Goal: Information Seeking & Learning: Learn about a topic

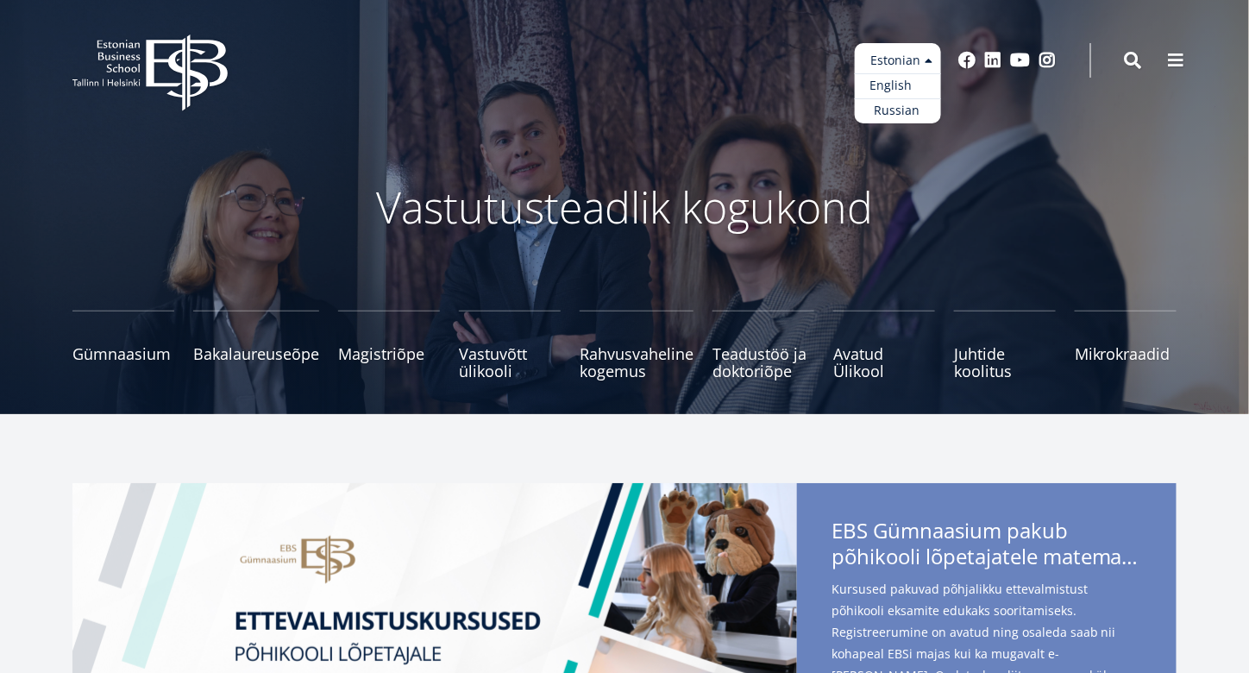
click at [892, 87] on link "English" at bounding box center [898, 85] width 86 height 25
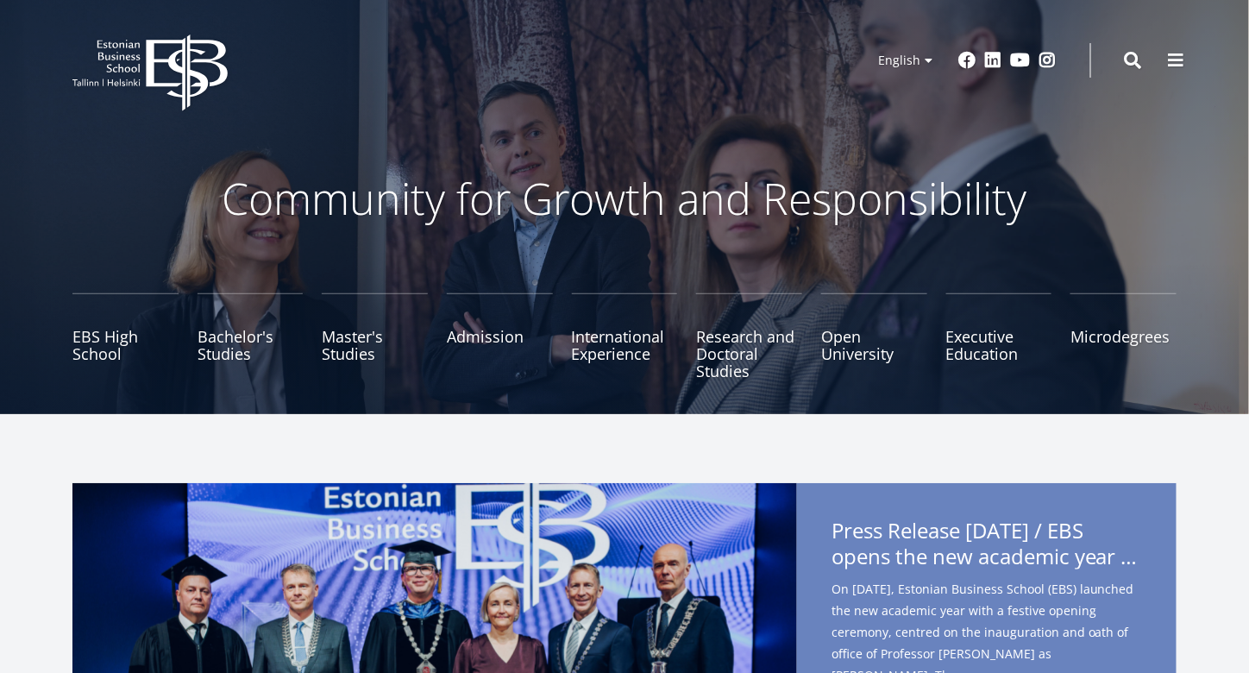
drag, startPoint x: 943, startPoint y: 56, endPoint x: 991, endPoint y: 84, distance: 55.6
click at [989, 103] on header "EBS Logo Created with Sketch. Kasutaja konto menüü Log in Estonian Estonian Eng…" at bounding box center [624, 60] width 1249 height 121
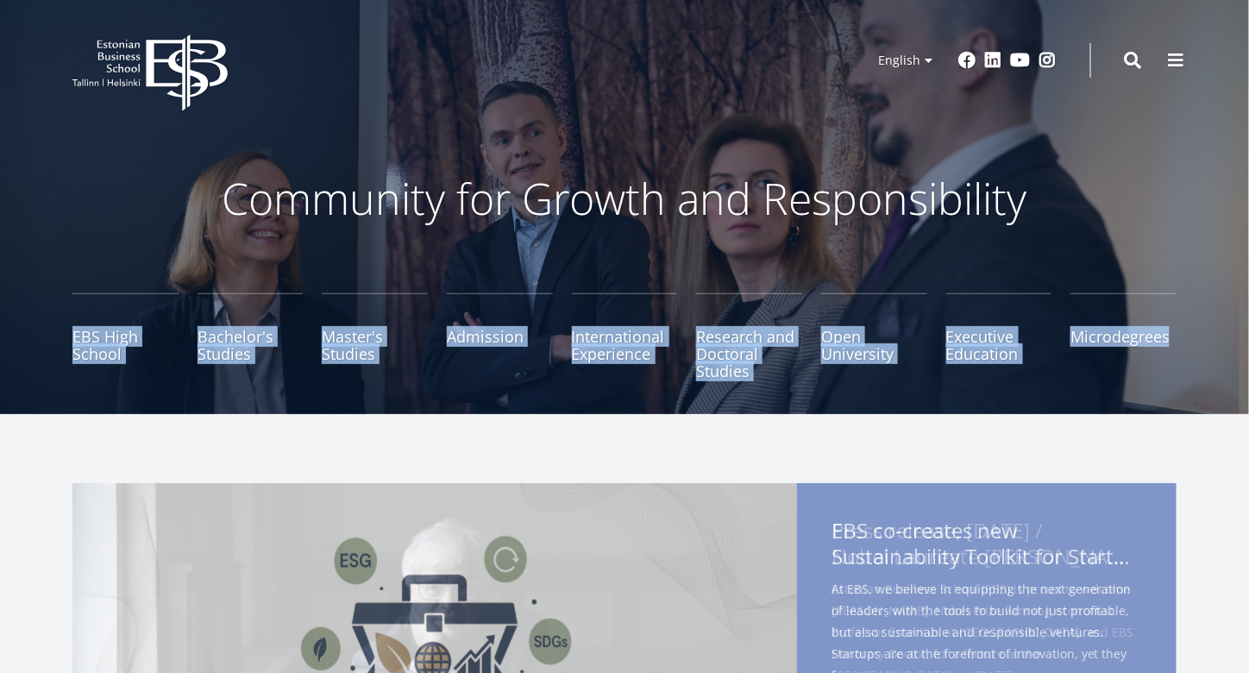
drag, startPoint x: 1023, startPoint y: 202, endPoint x: 544, endPoint y: 152, distance: 481.3
click at [543, 153] on div "Community for Growth and Responsibility EBS High School Bachelor's Studies Mast…" at bounding box center [624, 207] width 1249 height 414
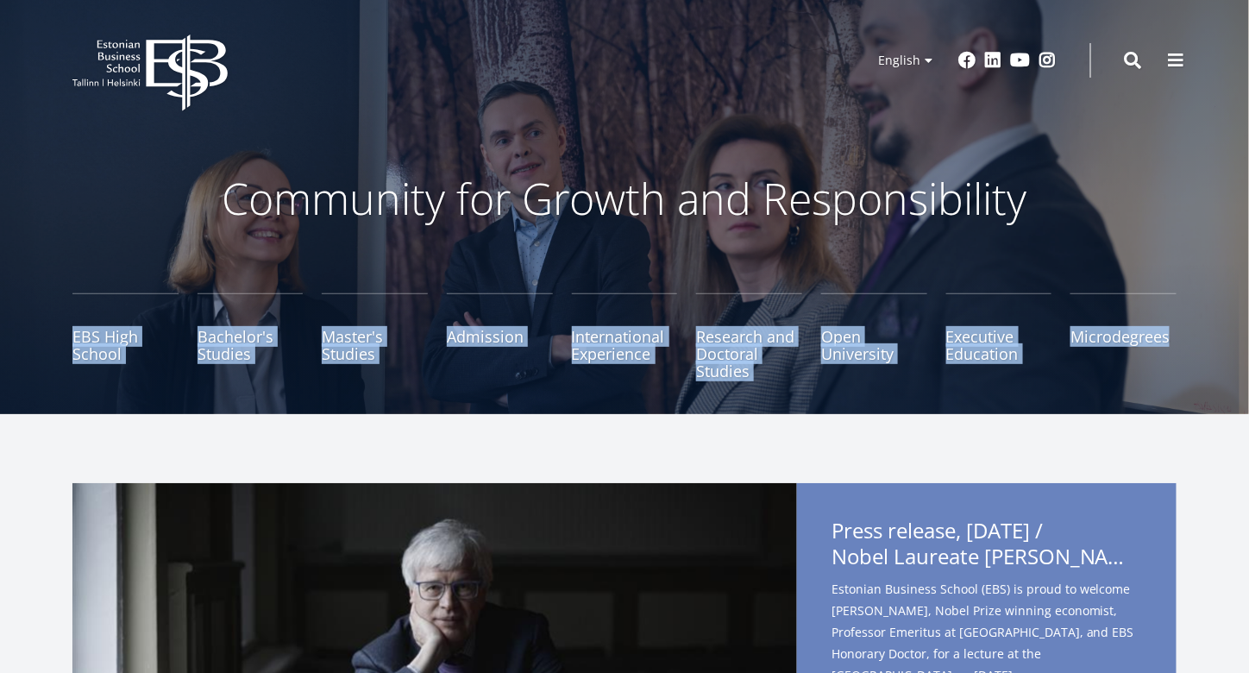
click at [566, 130] on div "Community for Growth and Responsibility EBS High School Bachelor's Studies Mast…" at bounding box center [624, 207] width 1249 height 414
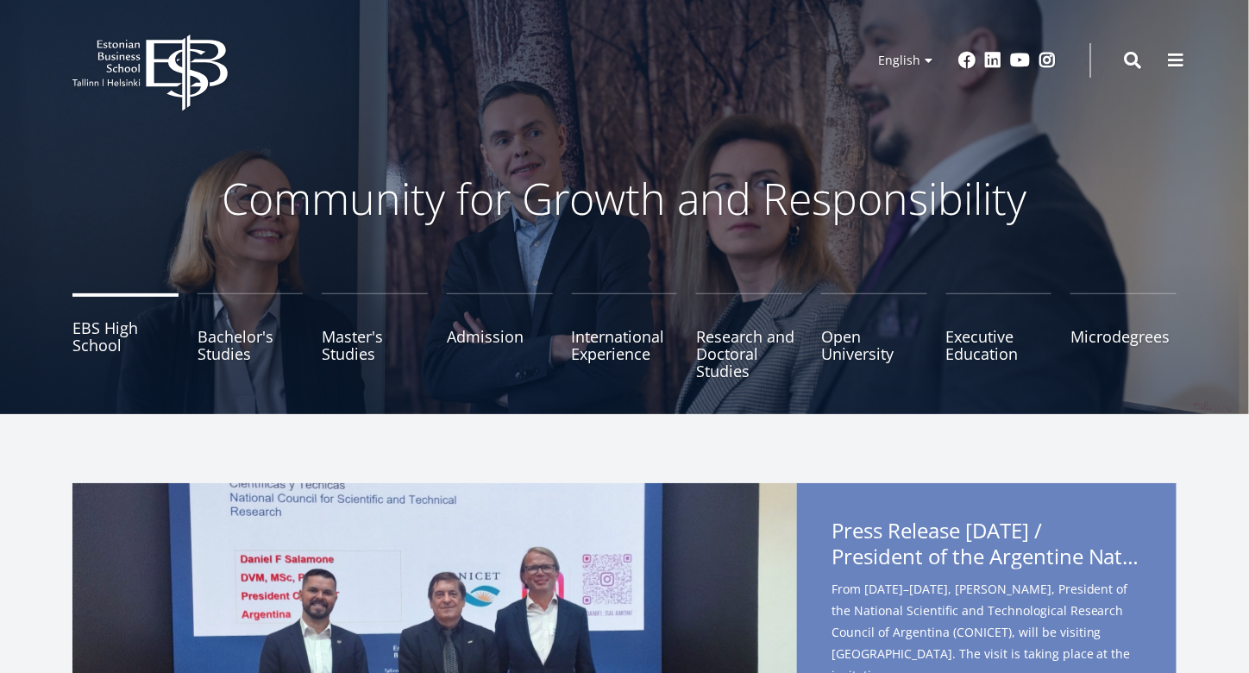
click at [112, 336] on link "EBS High School" at bounding box center [125, 336] width 106 height 86
click at [483, 348] on link "Admission" at bounding box center [500, 336] width 106 height 86
click at [218, 344] on link "Bachelor's Studies" at bounding box center [251, 336] width 106 height 86
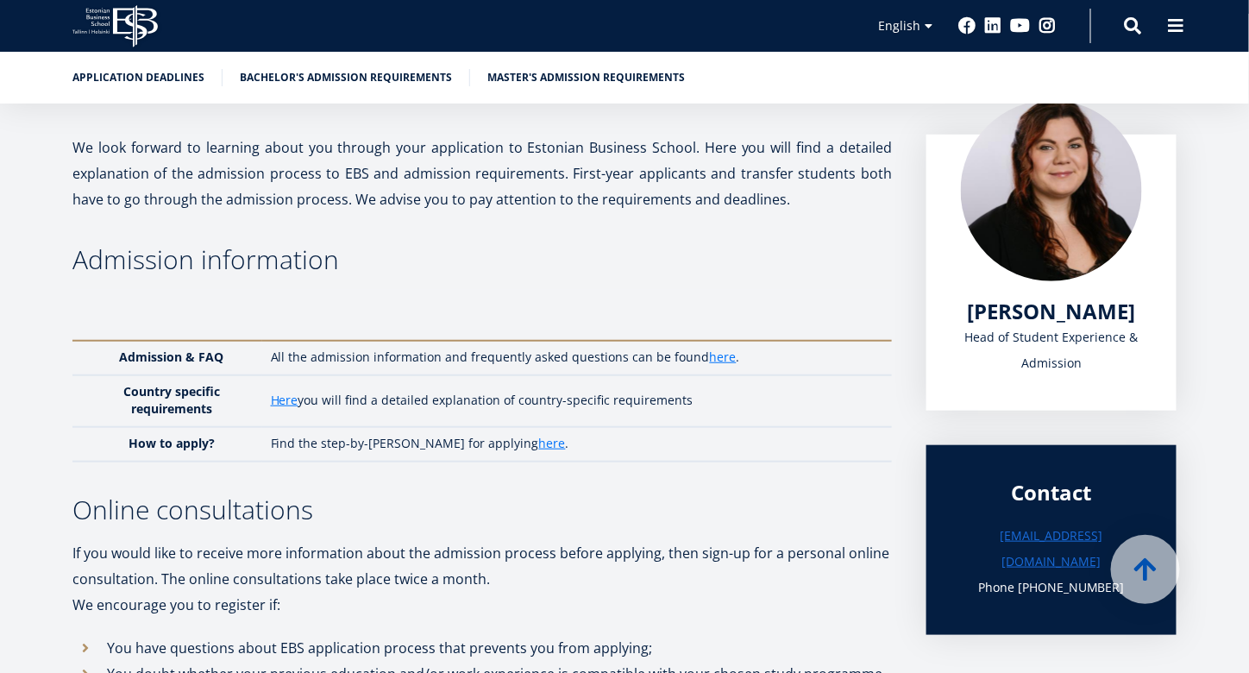
scroll to position [276, 0]
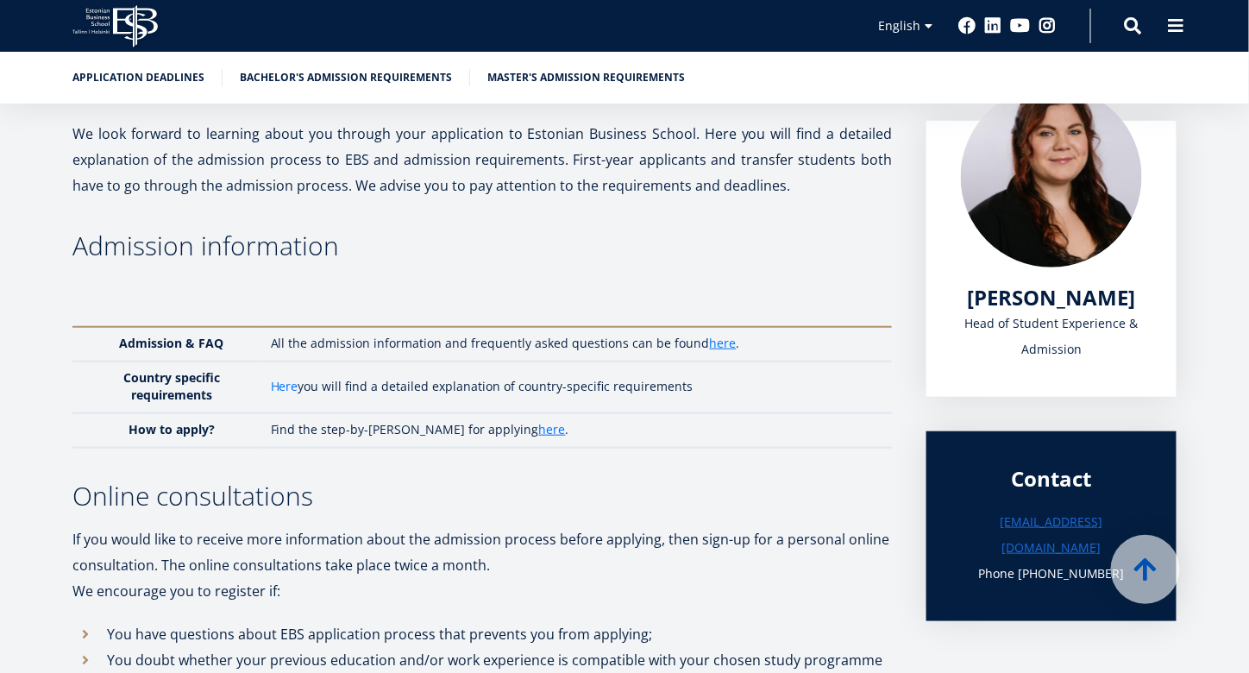
click at [285, 385] on link "Here" at bounding box center [285, 386] width 28 height 17
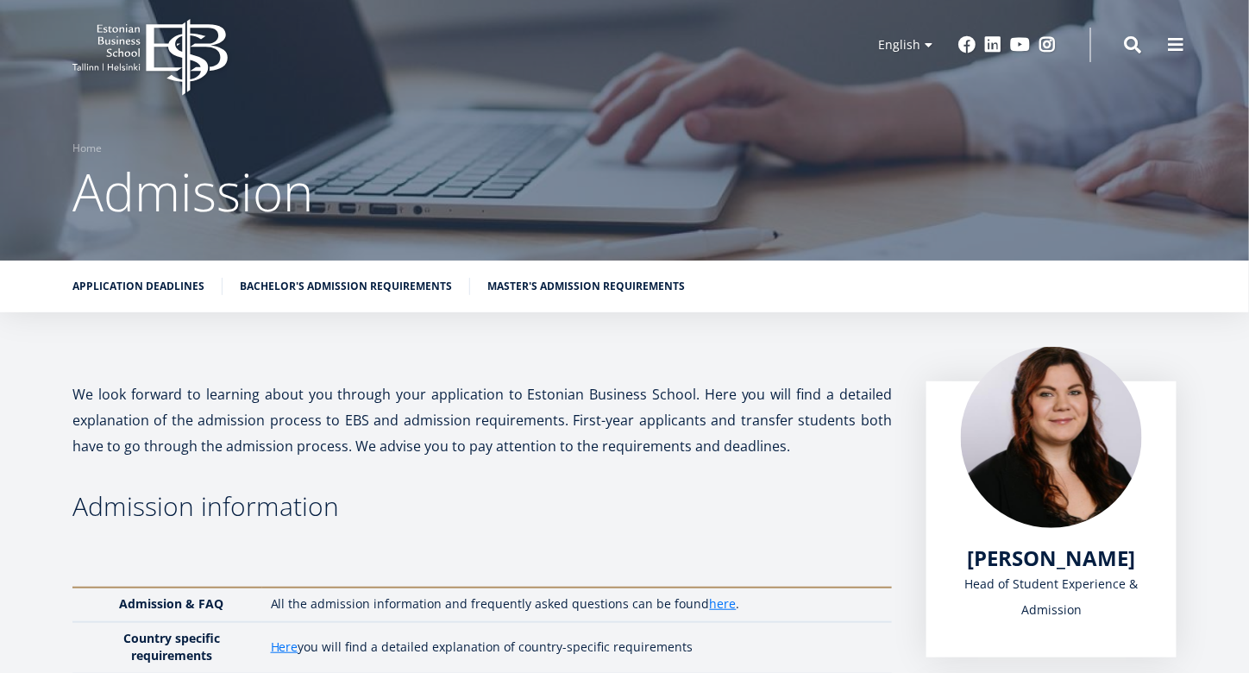
scroll to position [0, 0]
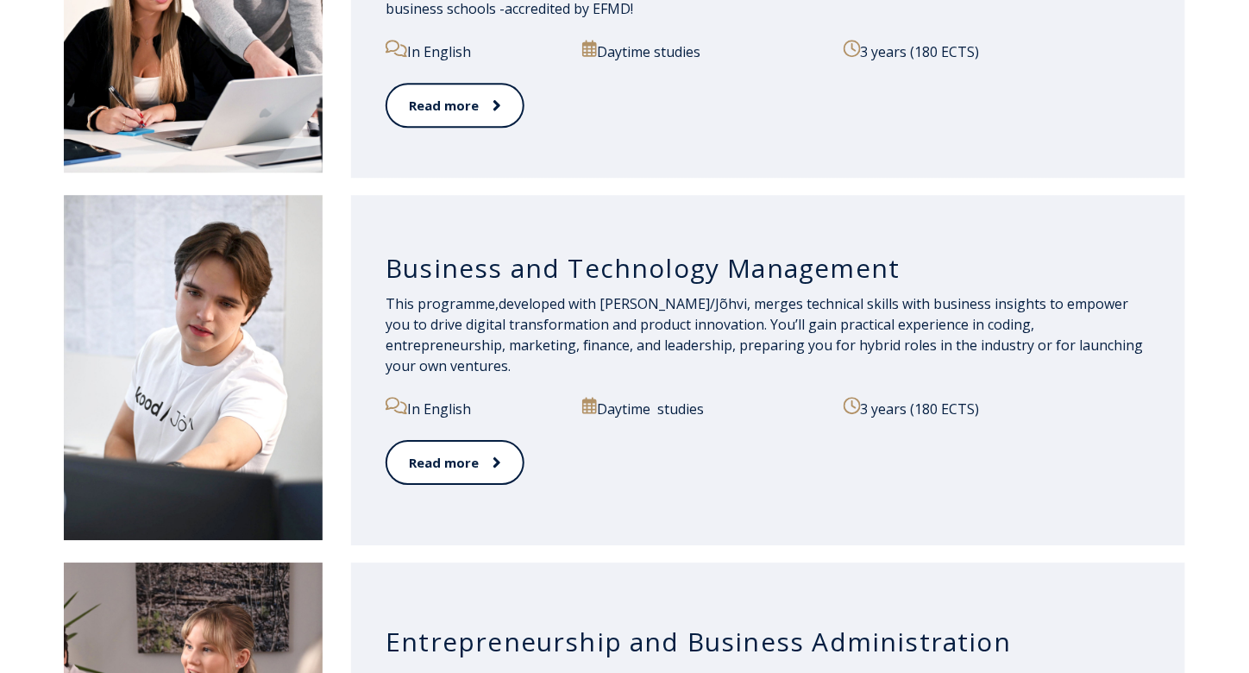
scroll to position [1639, 0]
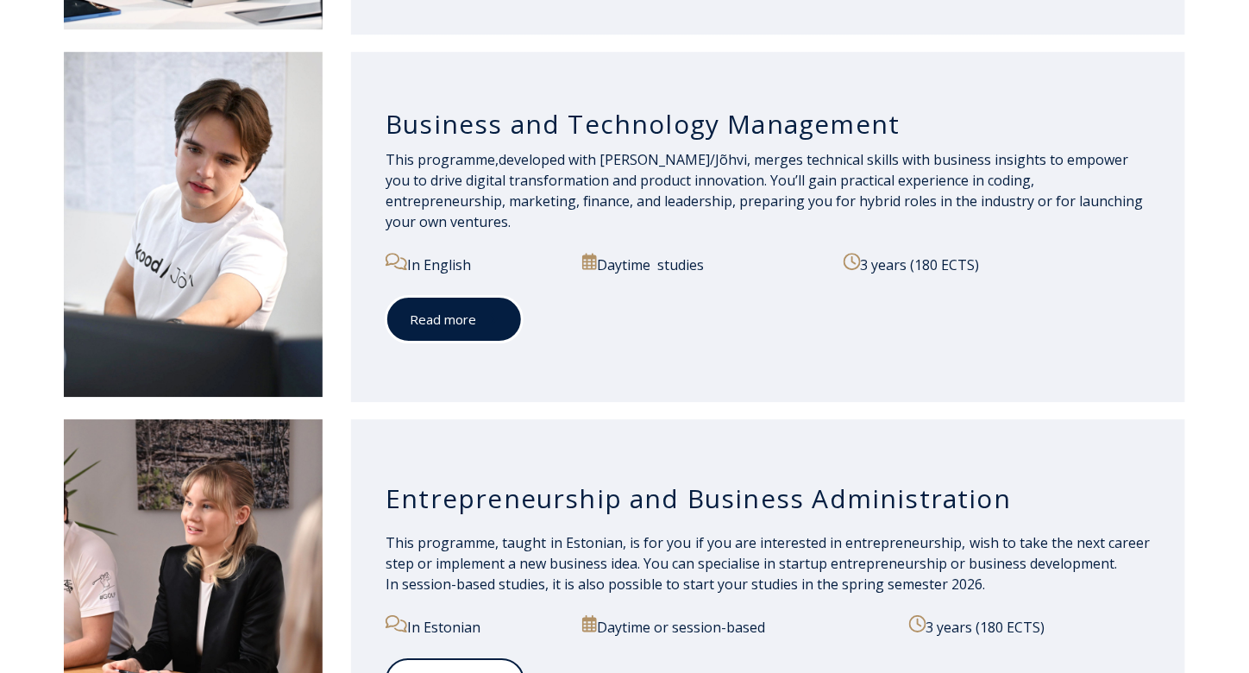
click at [477, 310] on span at bounding box center [487, 318] width 22 height 17
